Goal: Information Seeking & Learning: Check status

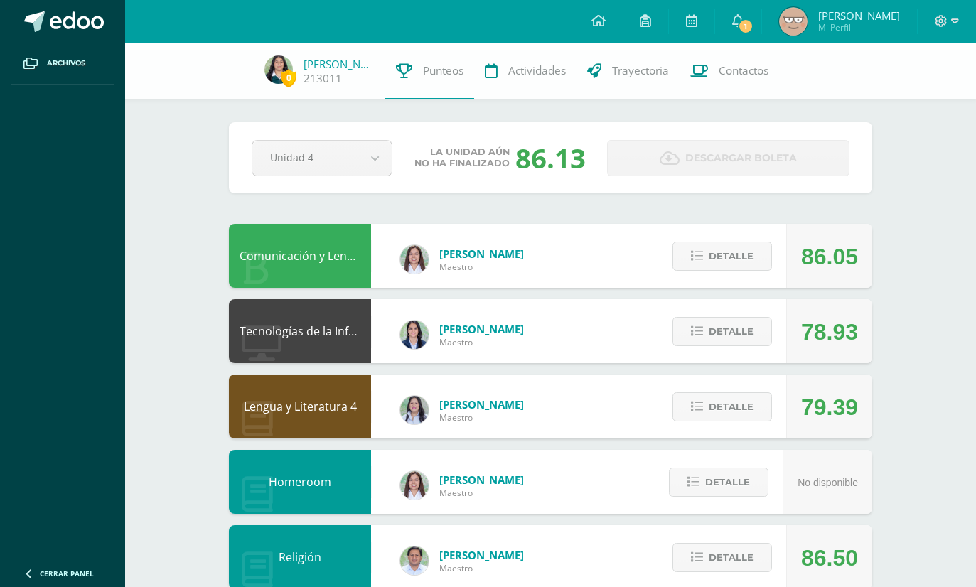
scroll to position [91, 0]
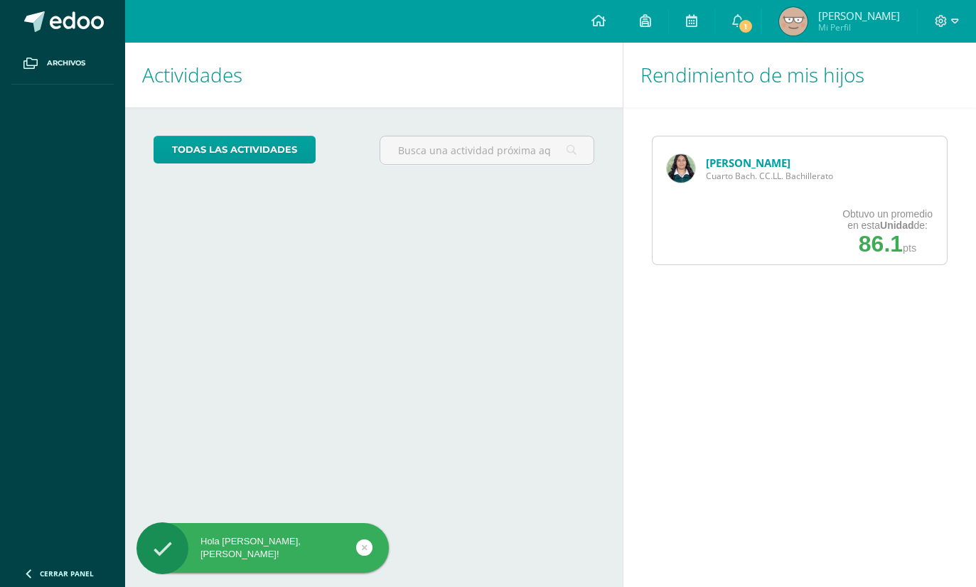
click at [748, 151] on div "María Escobar Cuarto Bach. CC.LL. Bachillerato" at bounding box center [750, 168] width 195 height 64
click at [762, 168] on link "[PERSON_NAME]" at bounding box center [748, 163] width 85 height 14
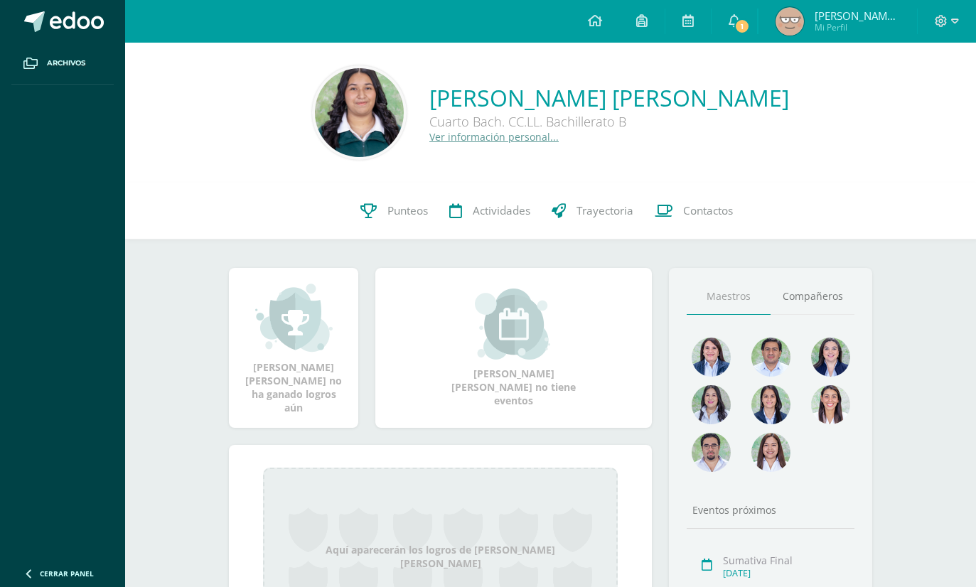
click at [416, 203] on span "Punteos" at bounding box center [407, 210] width 41 height 15
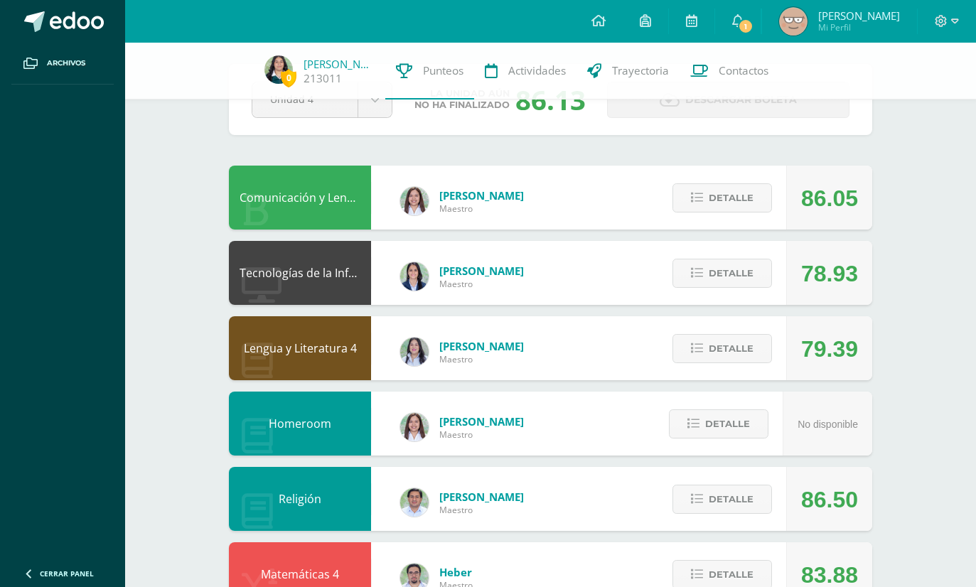
scroll to position [60, 0]
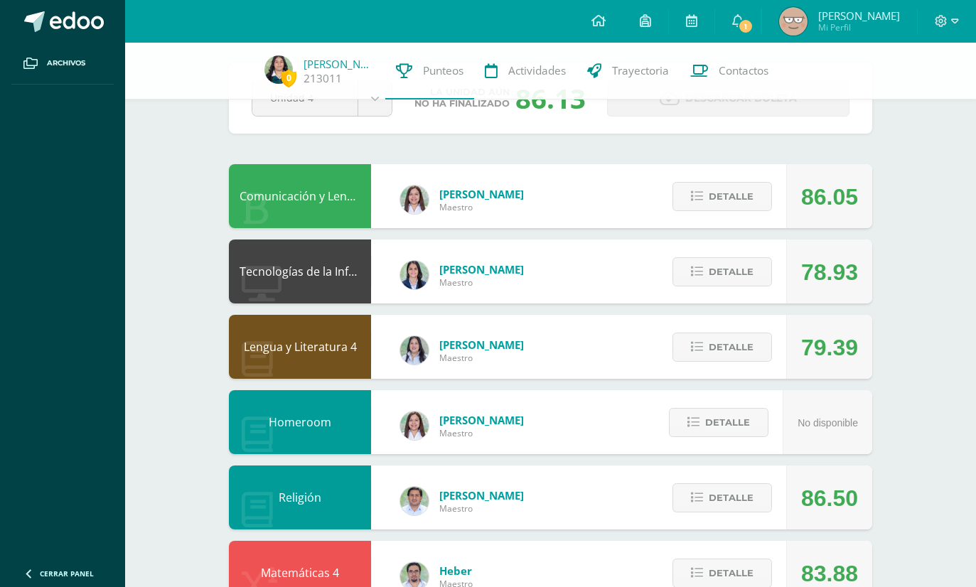
click at [709, 328] on div "Detalle" at bounding box center [718, 347] width 135 height 64
click at [736, 343] on span "Detalle" at bounding box center [731, 347] width 45 height 26
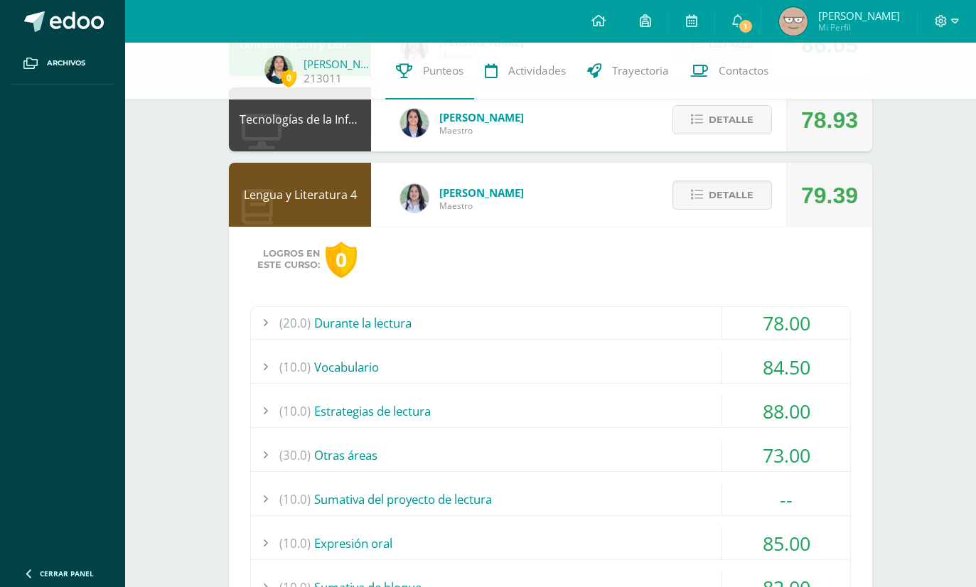
scroll to position [213, 0]
click at [677, 500] on div "(10.0) Sumativa del proyecto de lectura" at bounding box center [550, 499] width 599 height 32
click at [667, 505] on div "(10.0) Sumativa del proyecto de lectura" at bounding box center [550, 499] width 599 height 32
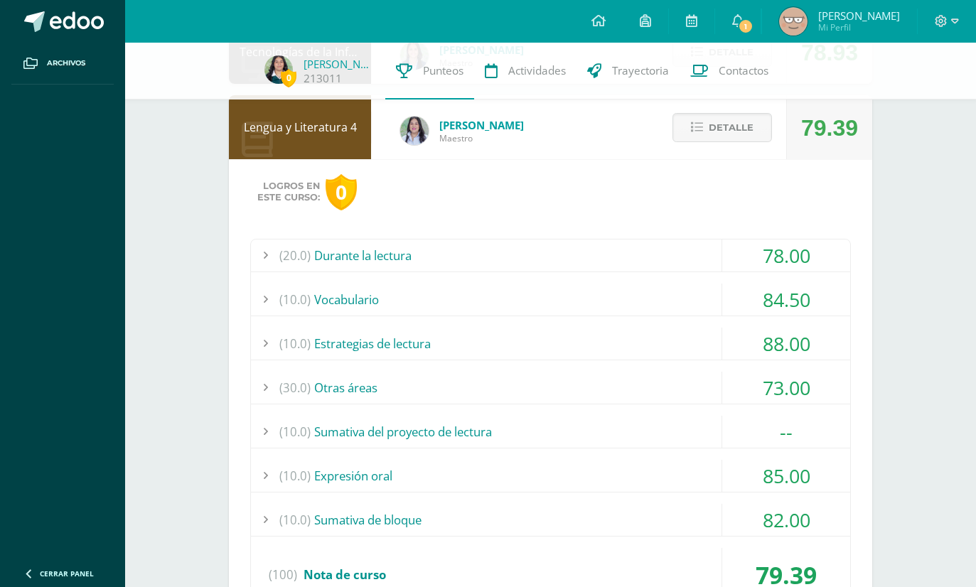
scroll to position [280, 0]
click at [651, 505] on div "(10.0) Sumativa de bloque" at bounding box center [550, 519] width 599 height 32
click at [656, 502] on div "(20.0) Durante la lectura 78.00 Una habitación propia: comprensión I 81.00" at bounding box center [550, 442] width 601 height 409
click at [672, 511] on div "(10.0) Sumativa de bloque" at bounding box center [550, 519] width 599 height 32
click at [675, 251] on div "(20.0) Durante la lectura" at bounding box center [550, 255] width 599 height 32
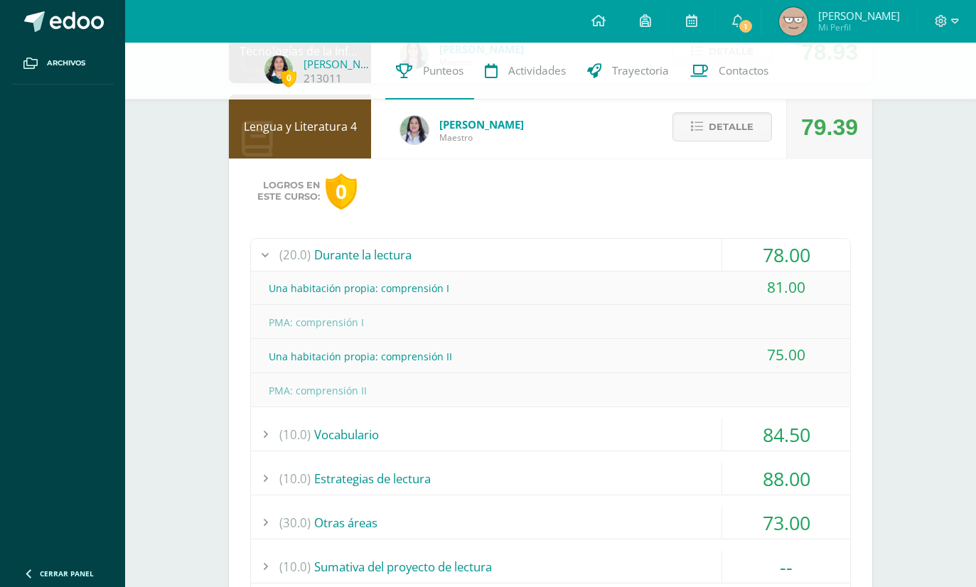
click at [699, 248] on div "(20.0) Durante la lectura" at bounding box center [550, 255] width 599 height 32
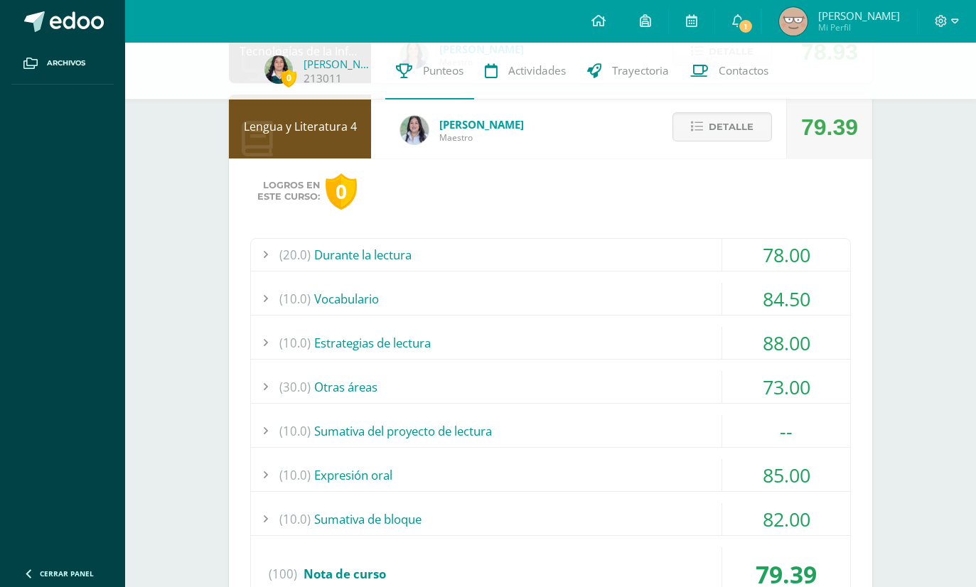
click at [694, 296] on div "(10.0) Vocabulario" at bounding box center [550, 299] width 599 height 32
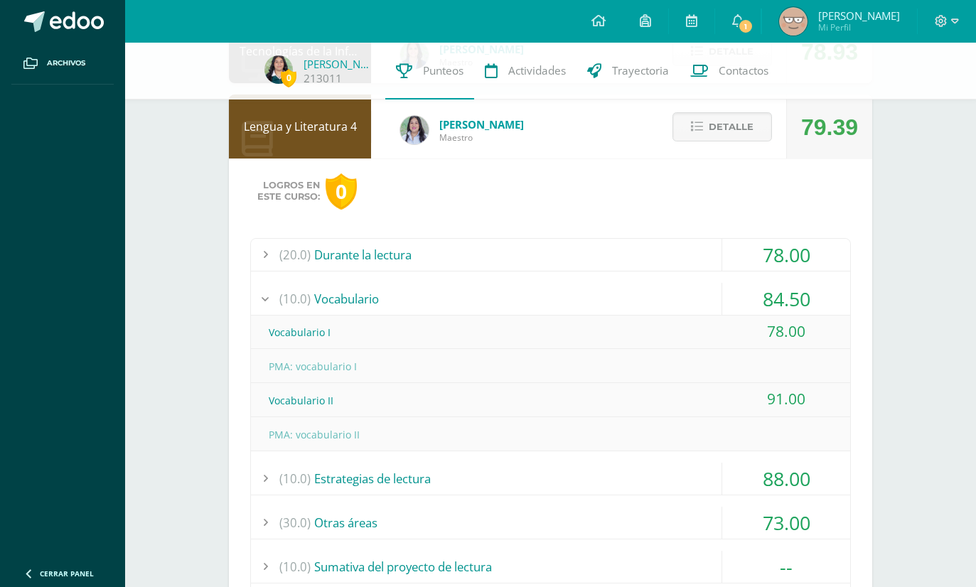
click at [682, 286] on div "(10.0) Vocabulario" at bounding box center [550, 299] width 599 height 32
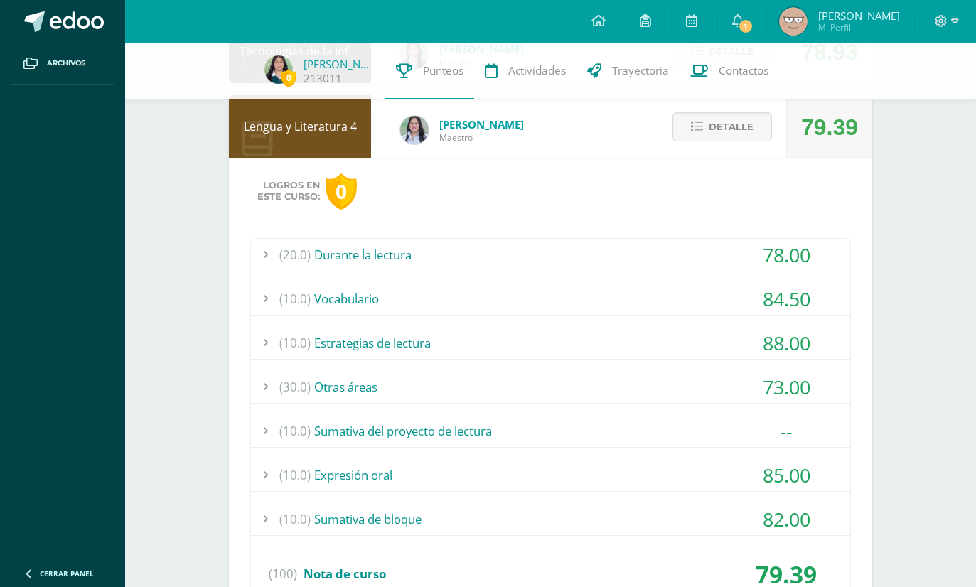
click at [704, 329] on div "(10.0) Estrategias de lectura" at bounding box center [550, 343] width 599 height 32
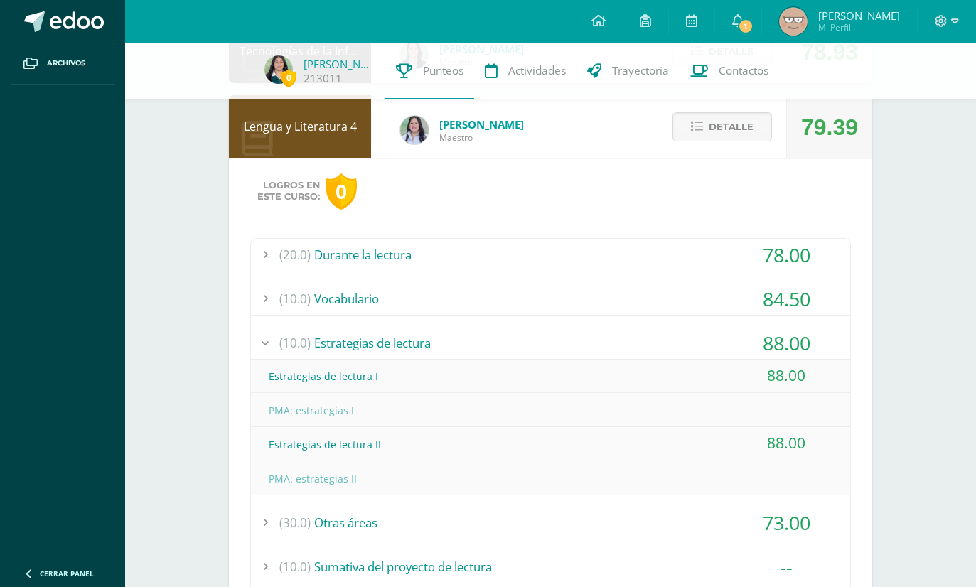
click at [687, 333] on div "(10.0) Estrategias de lectura" at bounding box center [550, 343] width 599 height 32
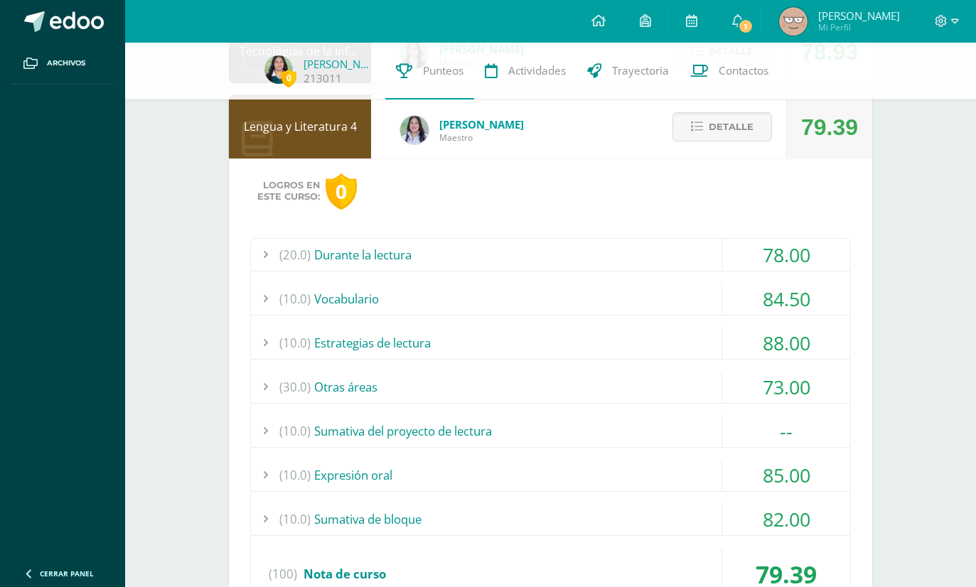
click at [685, 372] on div "(30.0) Otras áreas" at bounding box center [550, 387] width 599 height 32
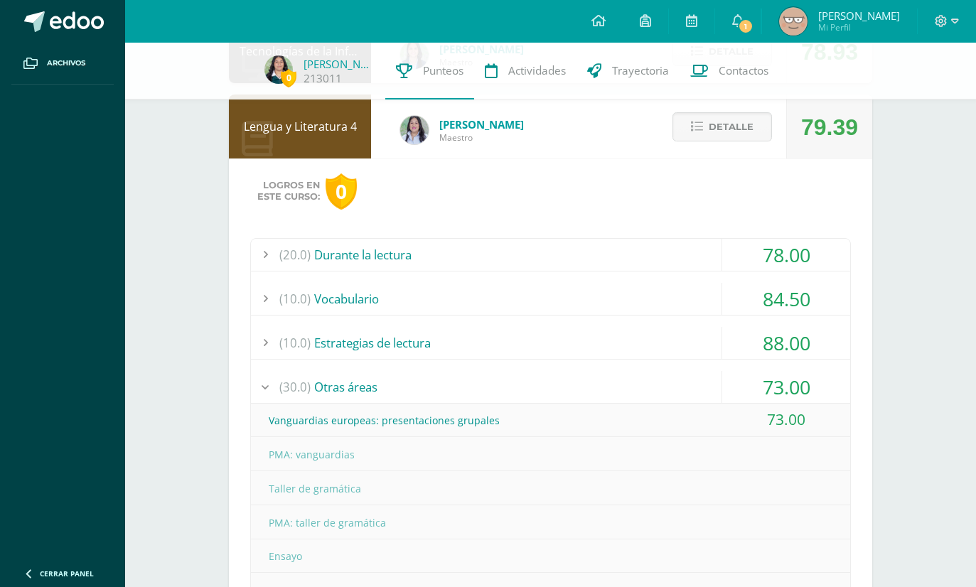
click at [672, 360] on div "(10.0) Estrategias de lectura 88.00" at bounding box center [550, 343] width 599 height 33
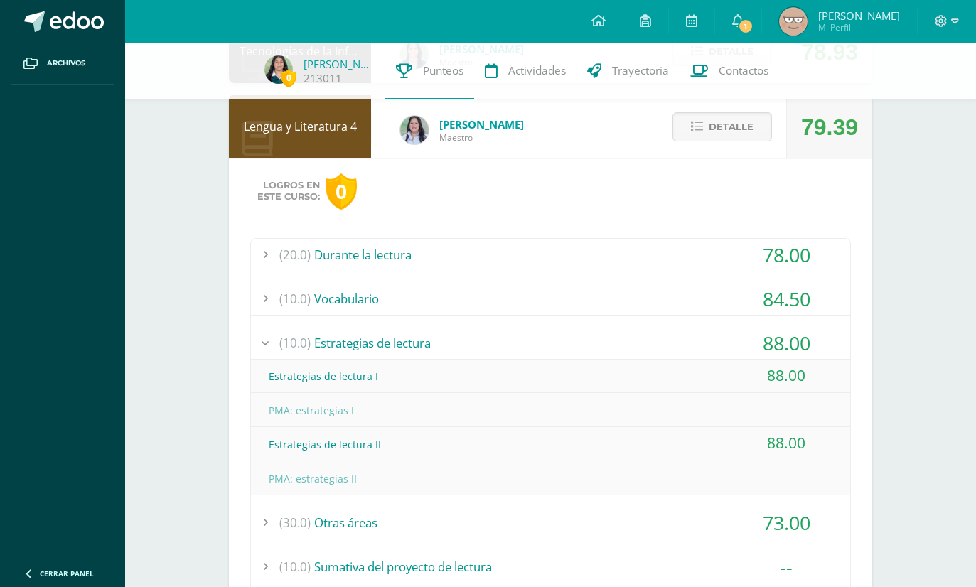
click at [742, 140] on span "Detalle" at bounding box center [731, 127] width 45 height 26
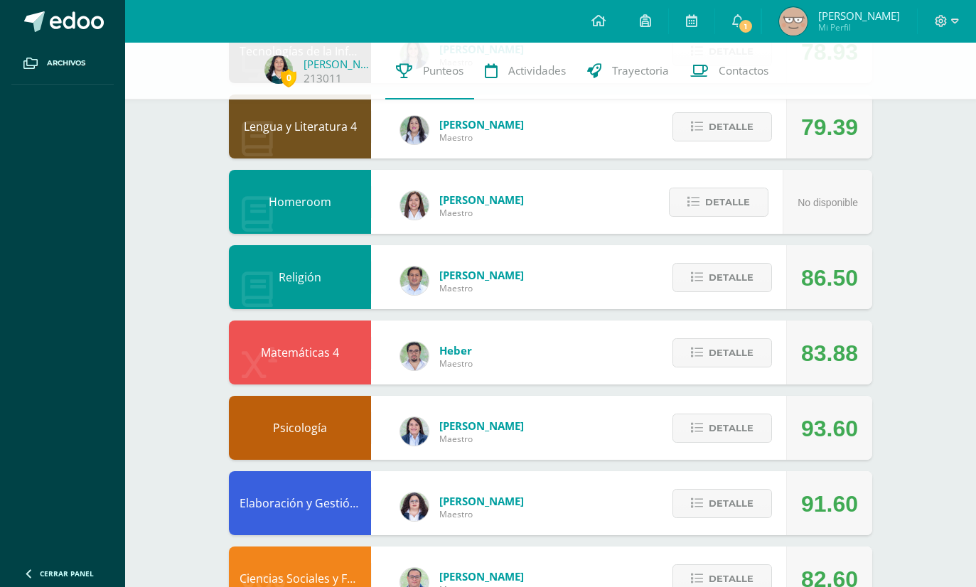
click at [735, 286] on span "Detalle" at bounding box center [731, 277] width 45 height 26
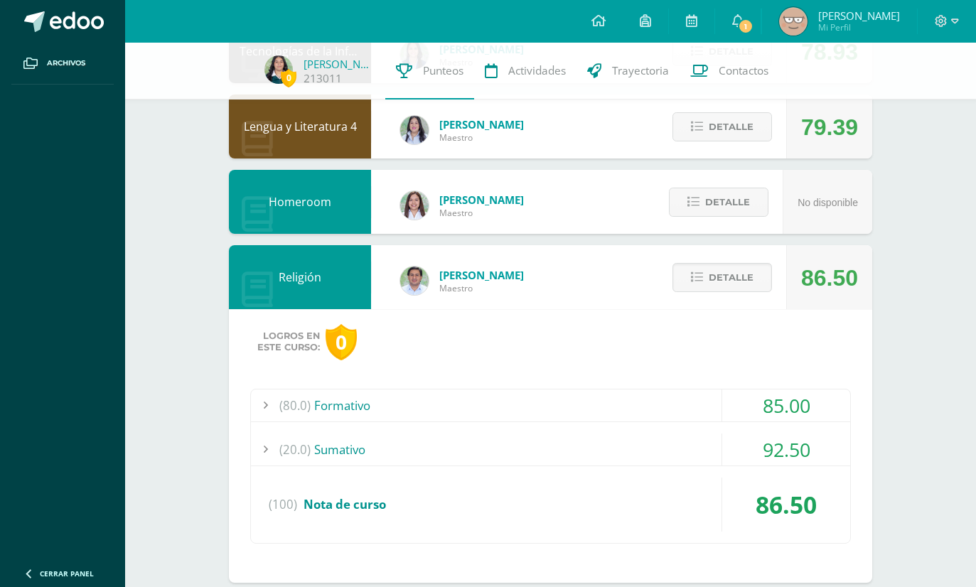
click at [678, 417] on div "(80.0) Formativo" at bounding box center [550, 406] width 599 height 32
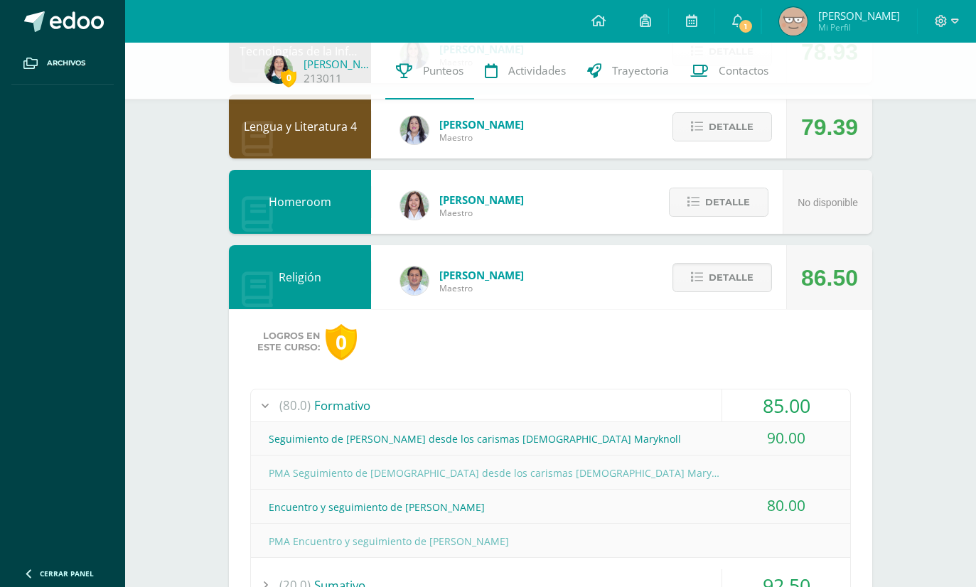
click at [678, 402] on div "(80.0) Formativo" at bounding box center [550, 406] width 599 height 32
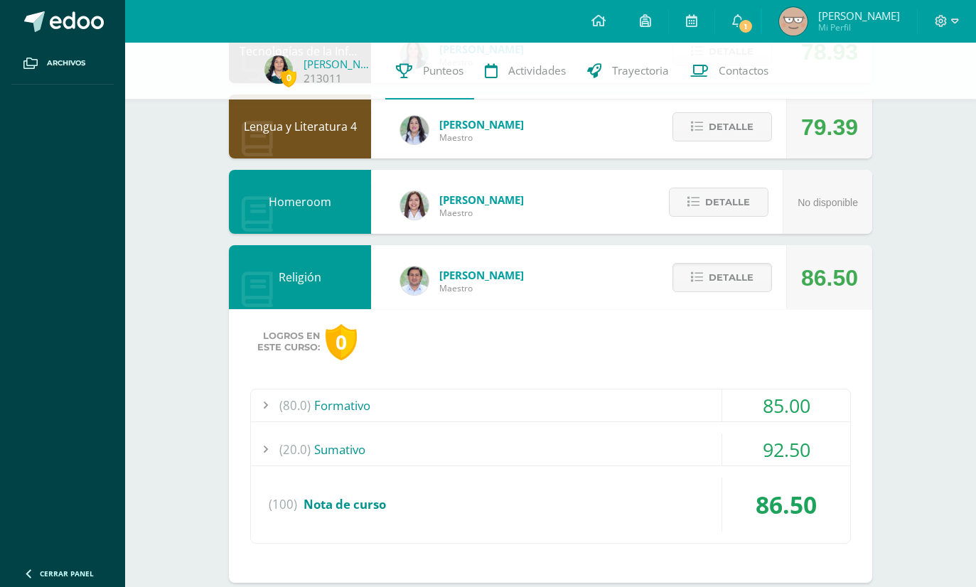
click at [682, 458] on div "(20.0) Sumativo" at bounding box center [550, 450] width 599 height 32
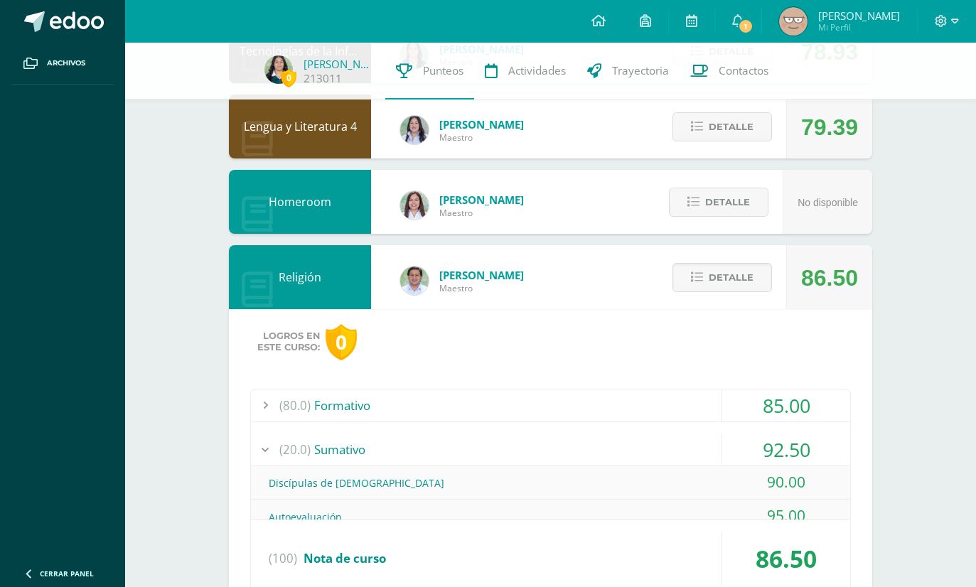
click at [747, 279] on span "Detalle" at bounding box center [731, 277] width 45 height 26
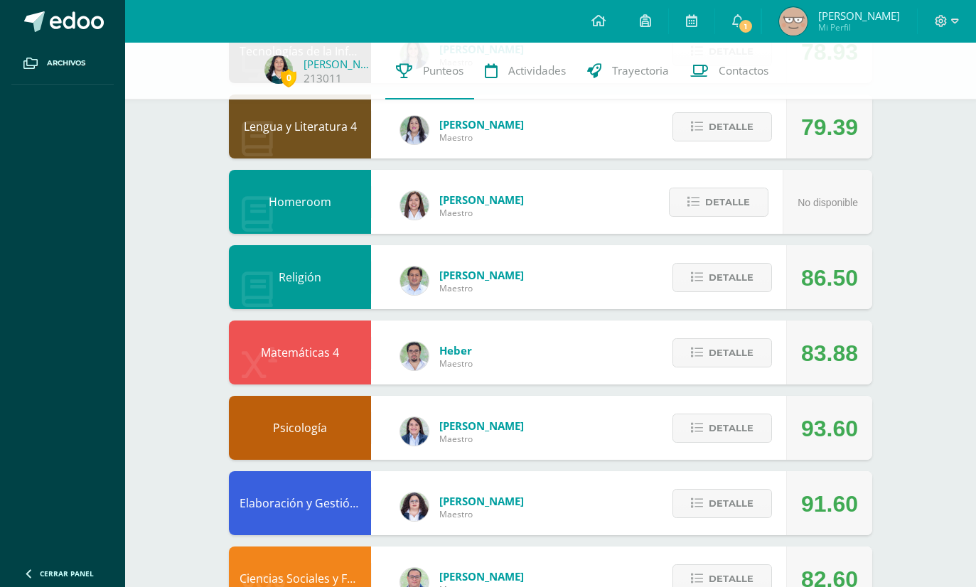
click at [739, 355] on span "Detalle" at bounding box center [731, 353] width 45 height 26
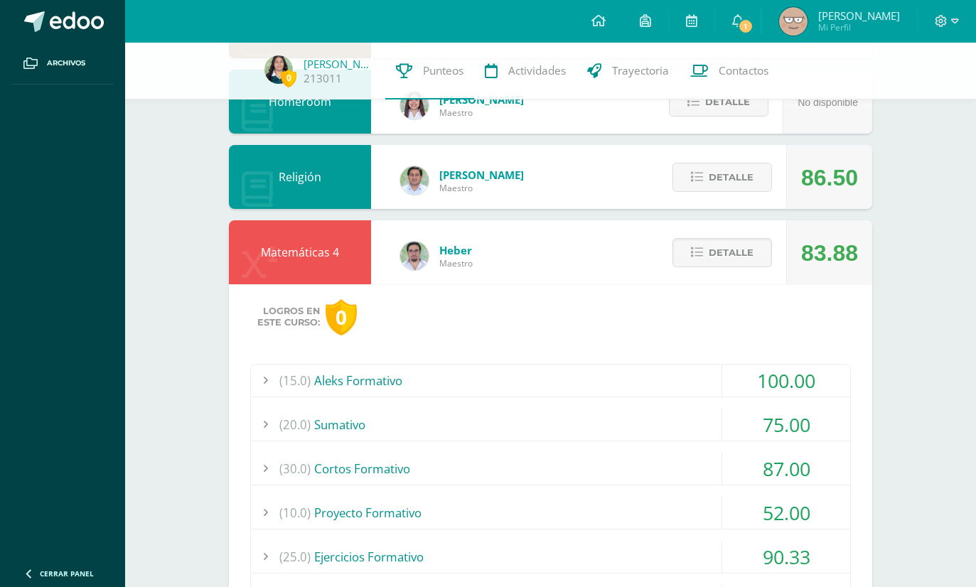
click at [757, 248] on button "Detalle" at bounding box center [722, 252] width 100 height 29
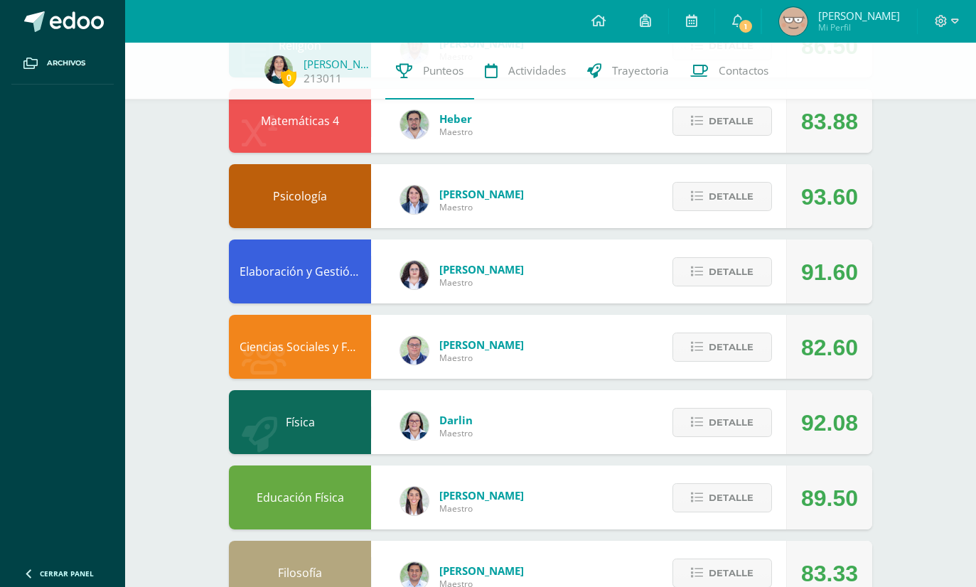
scroll to position [508, 0]
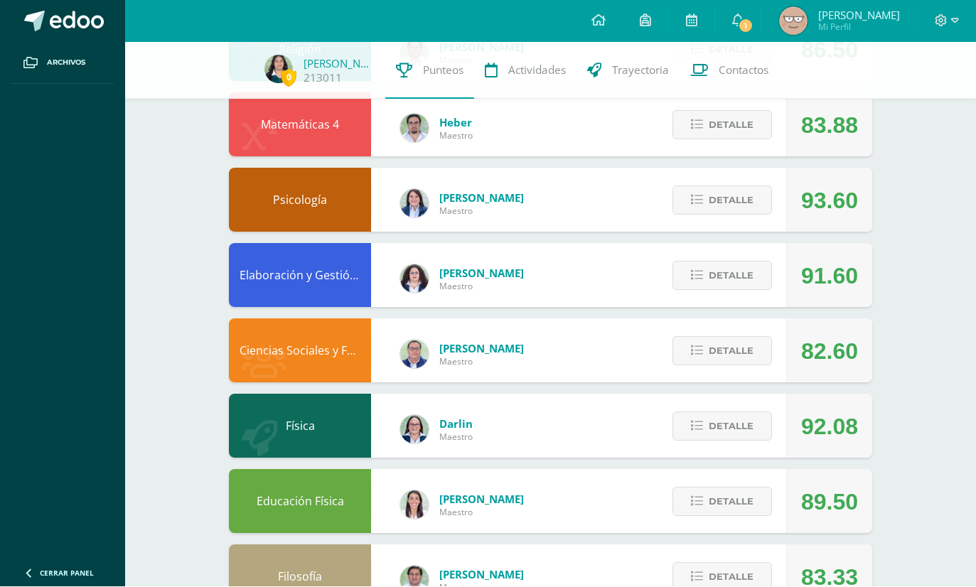
click at [722, 427] on span "Detalle" at bounding box center [731, 427] width 45 height 26
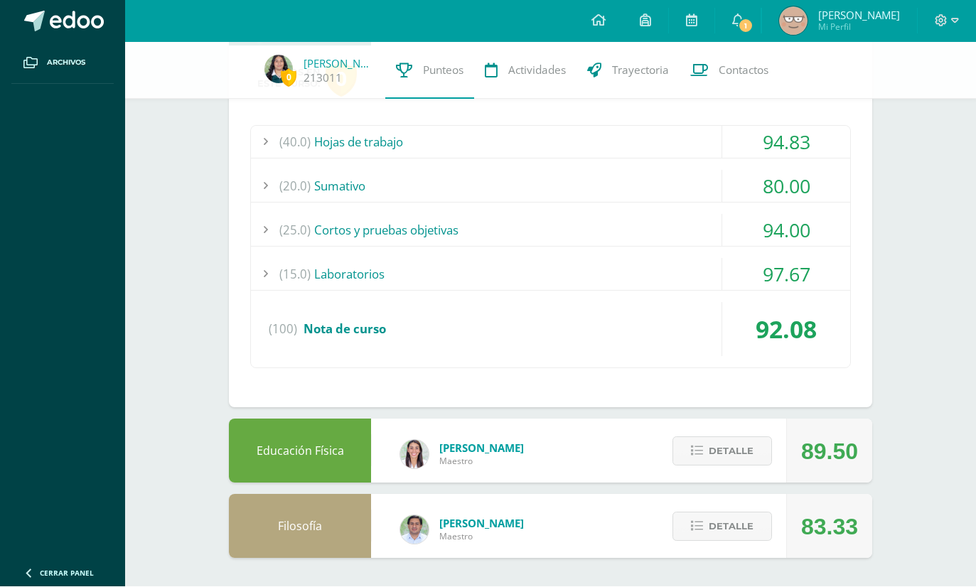
scroll to position [922, 0]
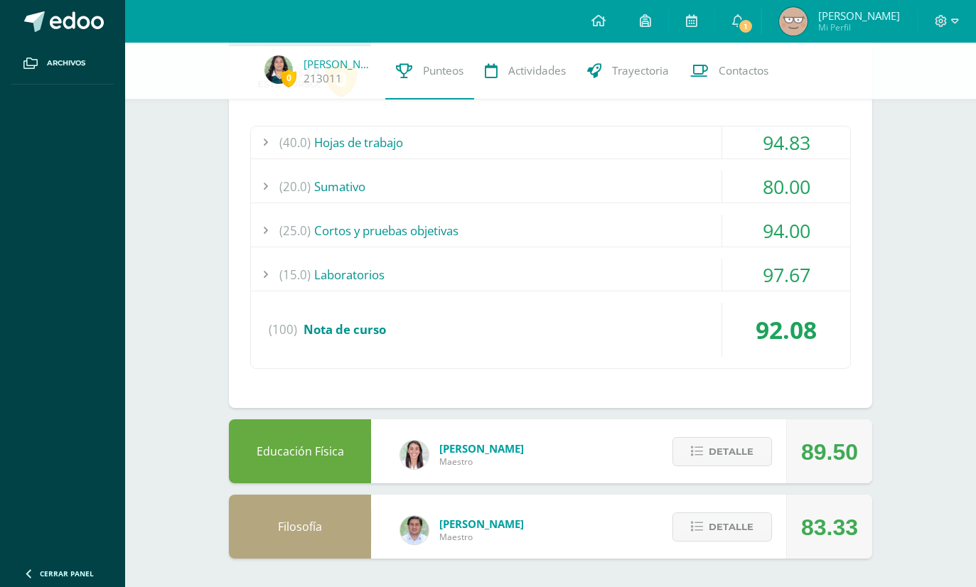
click at [667, 156] on div "(40.0) Hojas de trabajo" at bounding box center [550, 143] width 599 height 32
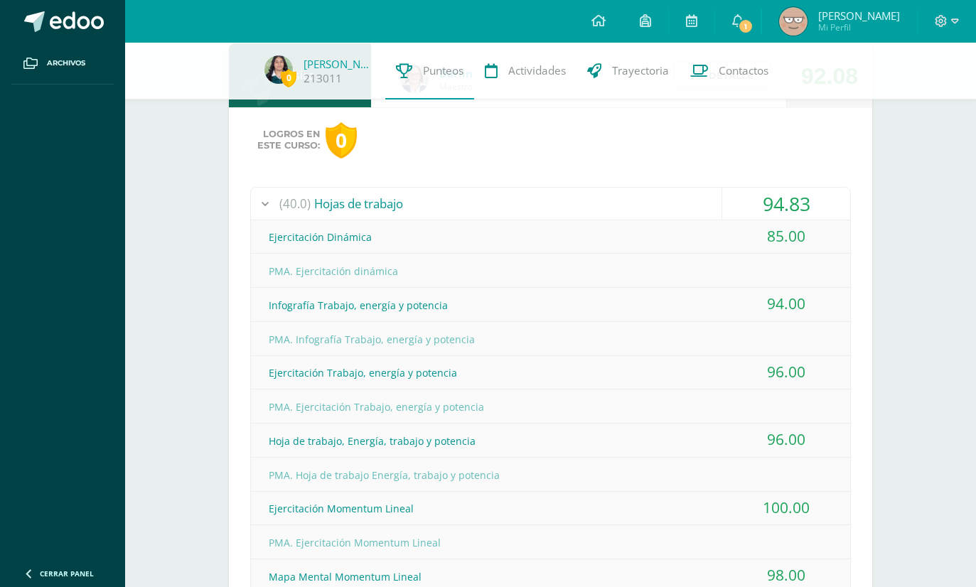
scroll to position [858, 0]
